Goal: Transaction & Acquisition: Purchase product/service

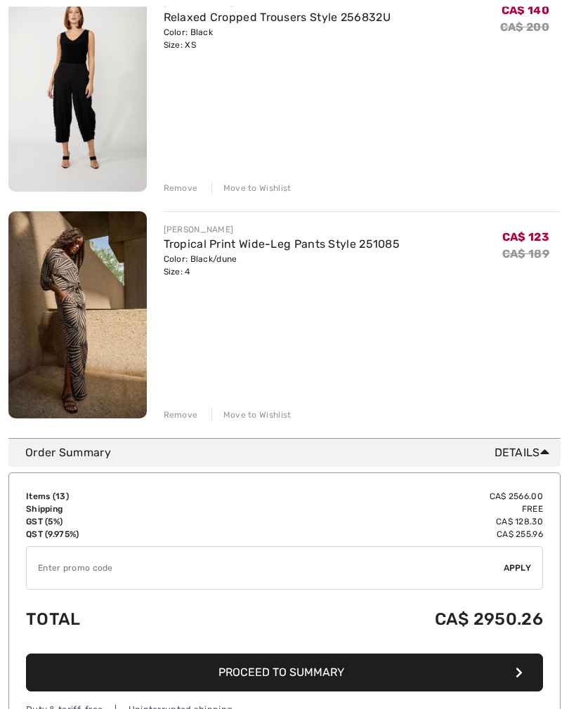
scroll to position [2716, 0]
click at [178, 421] on div "Remove" at bounding box center [181, 415] width 34 height 13
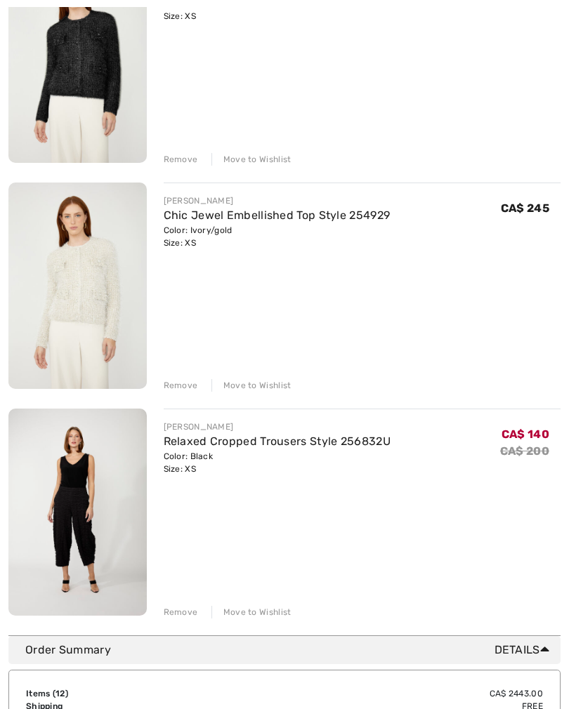
scroll to position [2384, 0]
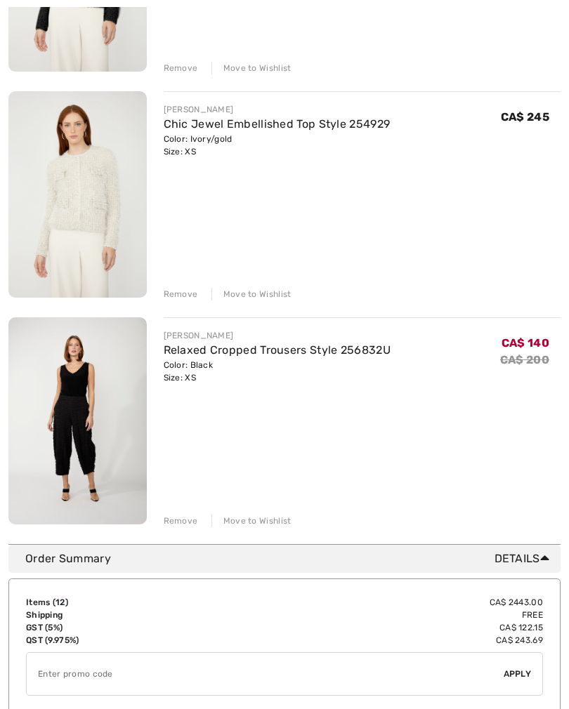
click at [176, 523] on div "Remove" at bounding box center [181, 521] width 34 height 13
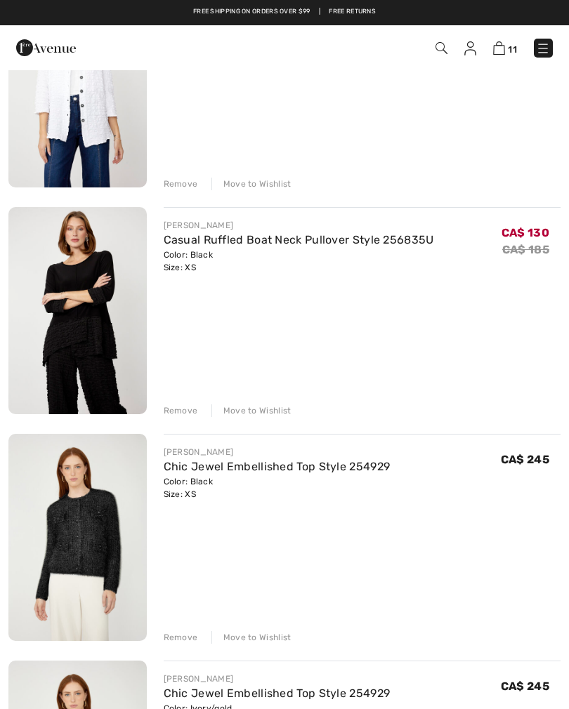
scroll to position [1815, 0]
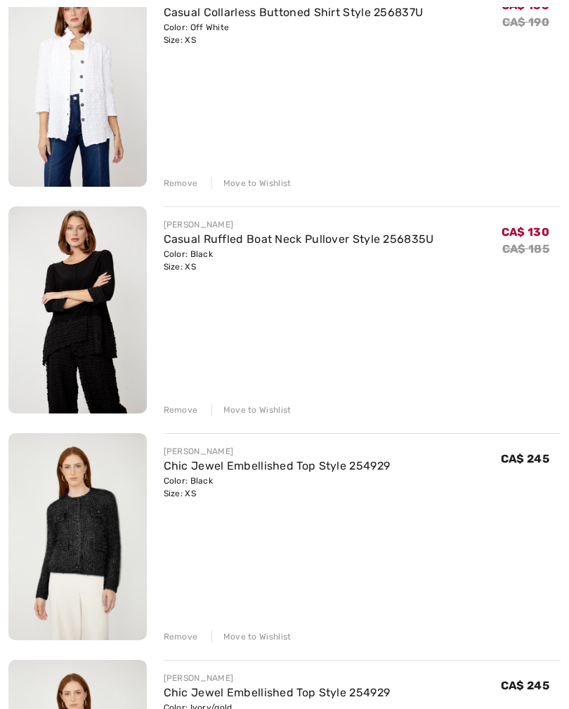
click at [169, 410] on div "Remove" at bounding box center [181, 410] width 34 height 13
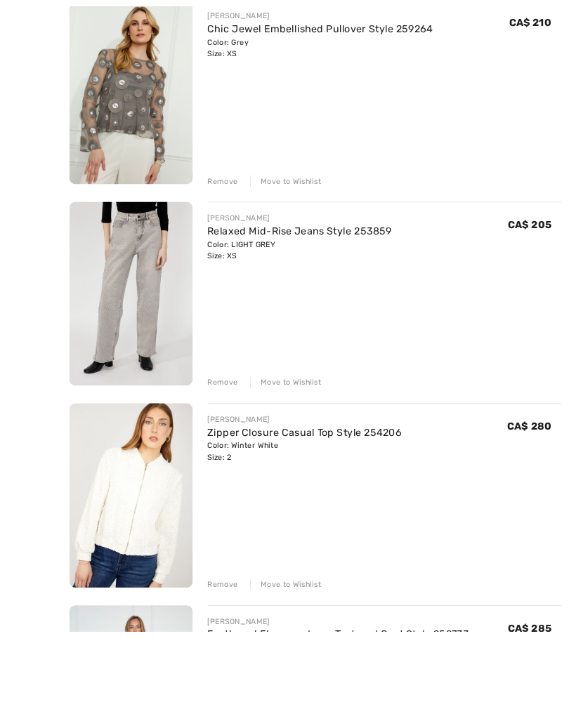
scroll to position [548, 0]
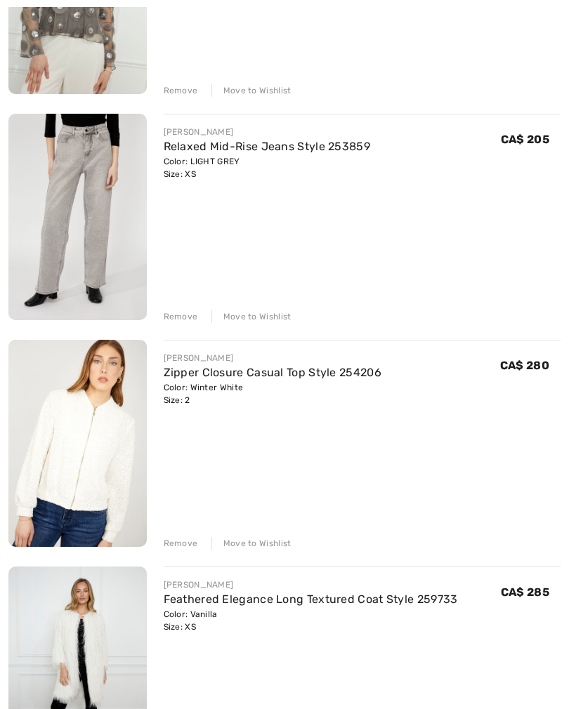
click at [228, 374] on link "Zipper Closure Casual Top Style 254206" at bounding box center [273, 372] width 218 height 13
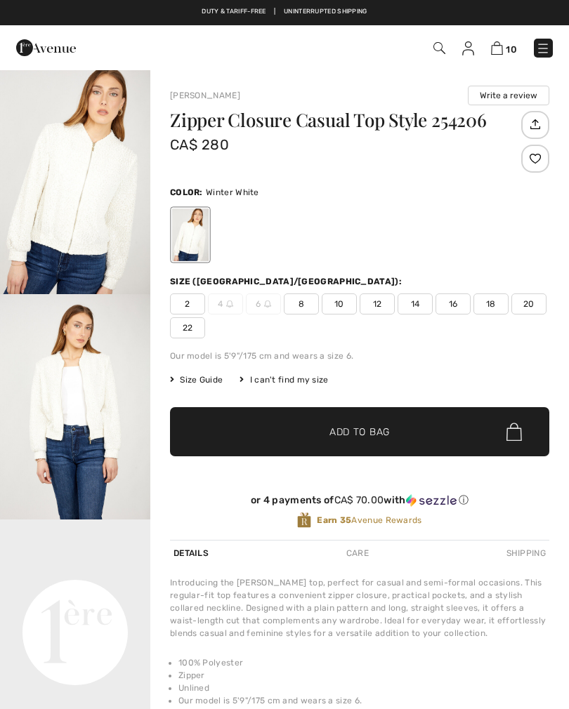
checkbox input "true"
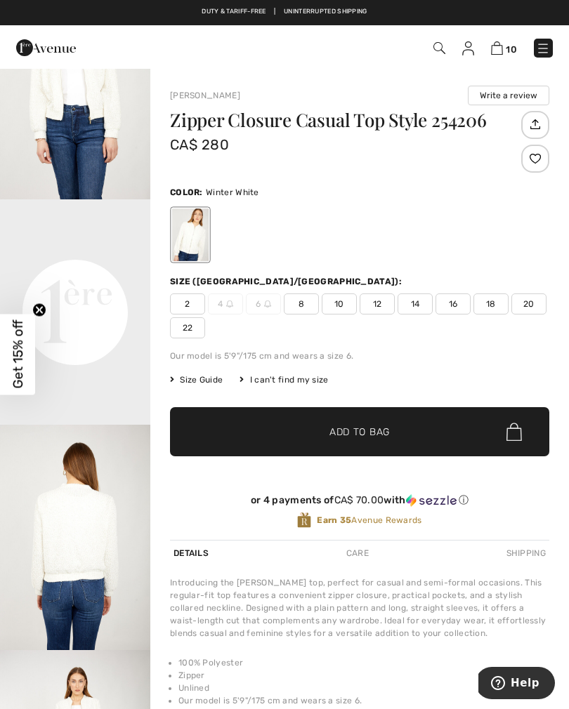
scroll to position [324, 0]
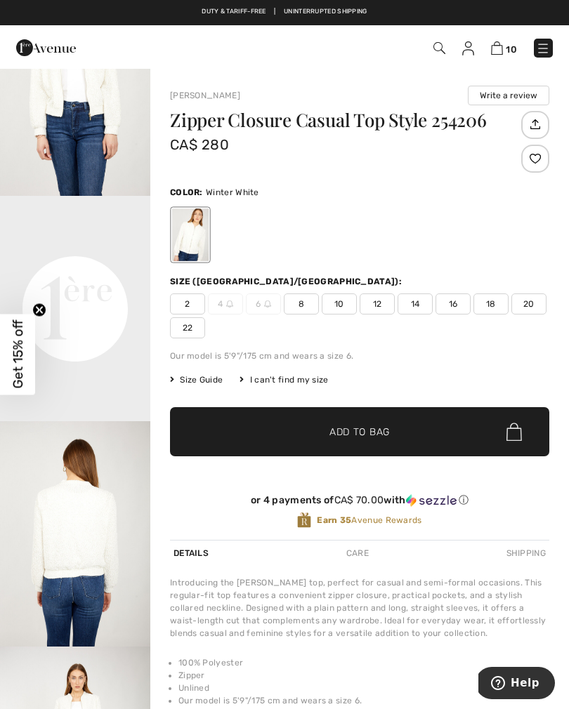
click at [97, 271] on video "Your browser does not support the video tag." at bounding box center [75, 233] width 150 height 75
